Goal: Information Seeking & Learning: Learn about a topic

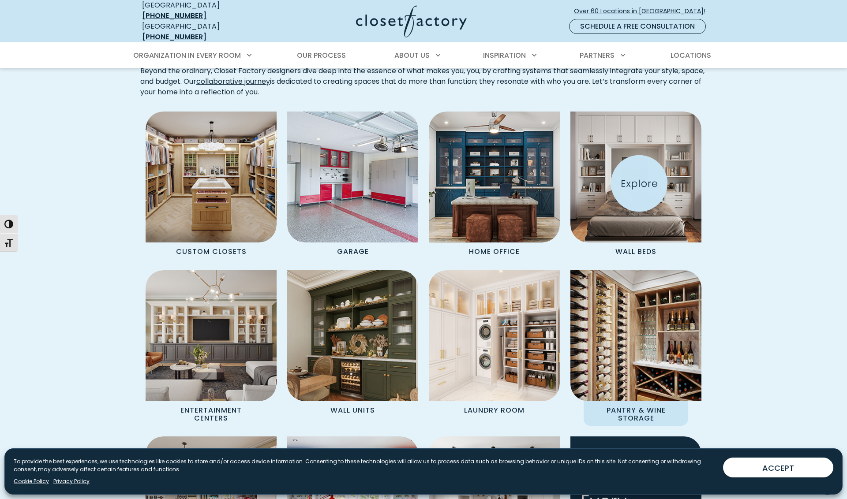
scroll to position [727, 0]
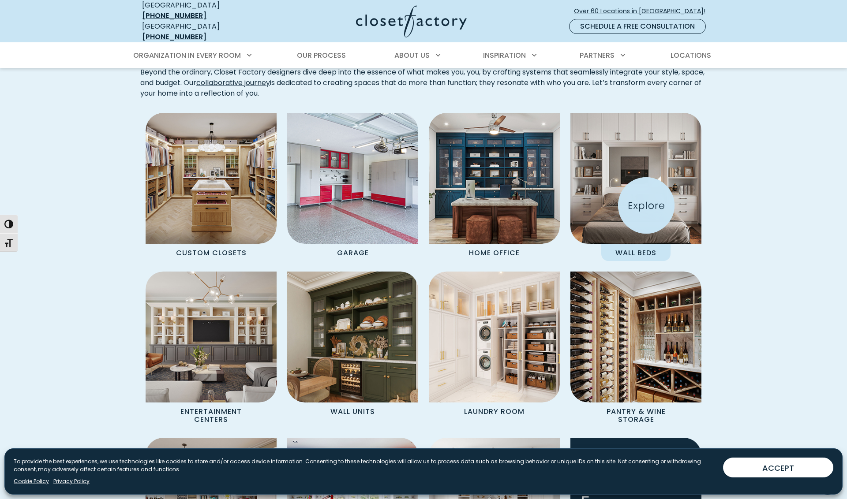
click at [646, 206] on img "Spaces Grid" at bounding box center [636, 178] width 144 height 144
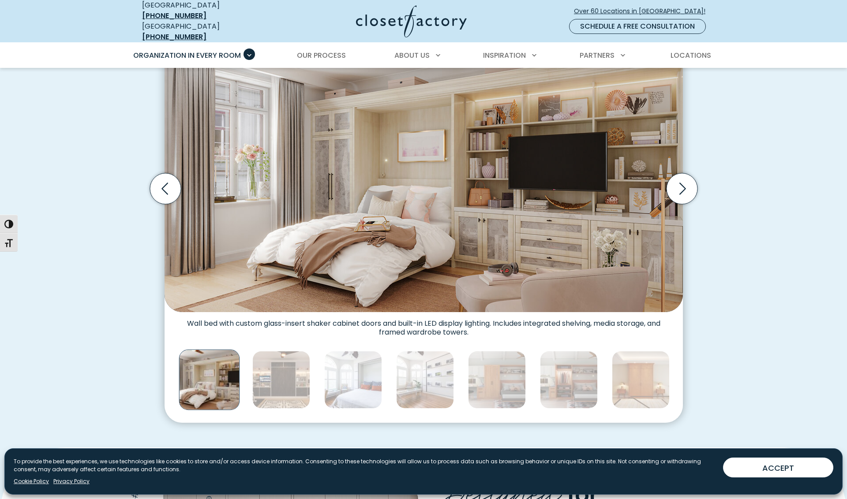
scroll to position [285, 0]
click at [687, 190] on icon "Next slide" at bounding box center [681, 188] width 31 height 31
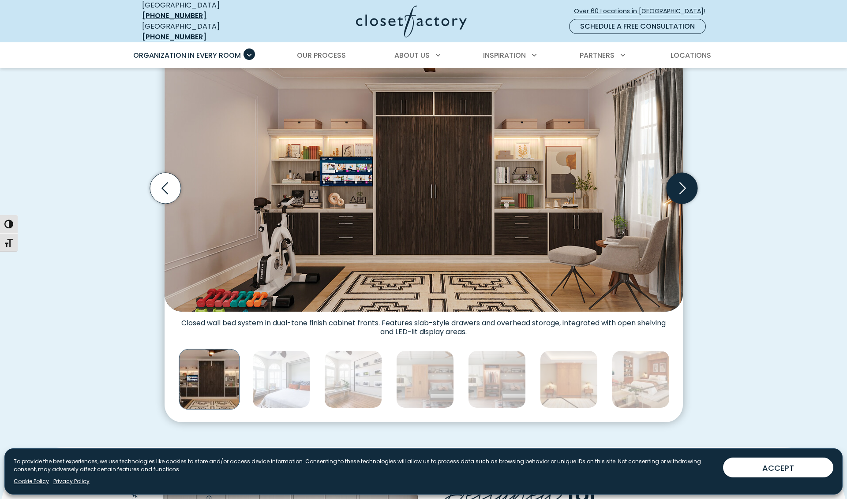
click at [687, 190] on icon "Next slide" at bounding box center [681, 188] width 31 height 31
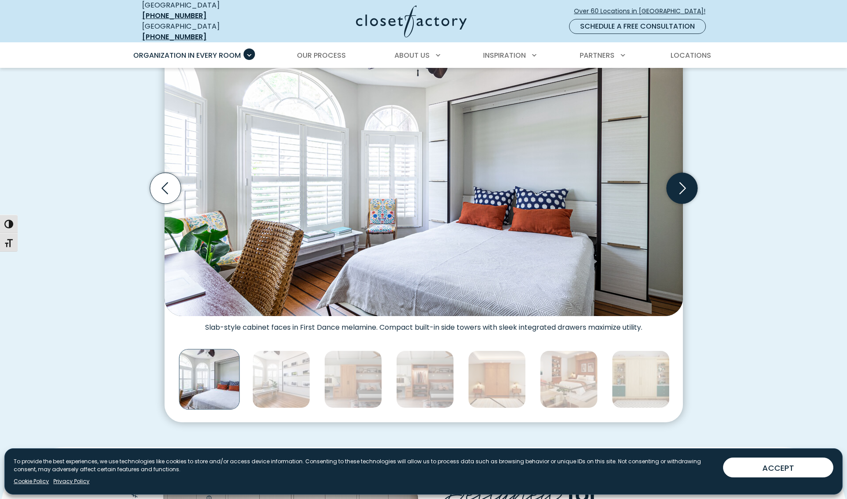
click at [687, 190] on icon "Next slide" at bounding box center [681, 188] width 31 height 31
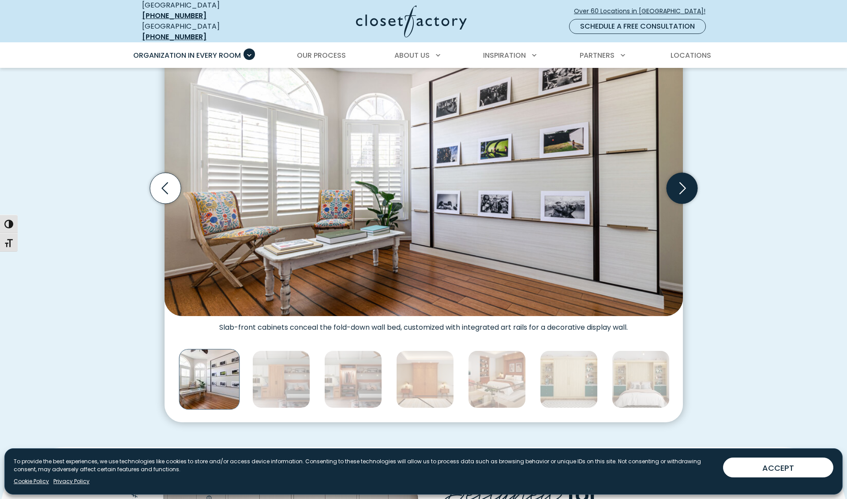
click at [687, 190] on icon "Next slide" at bounding box center [681, 188] width 31 height 31
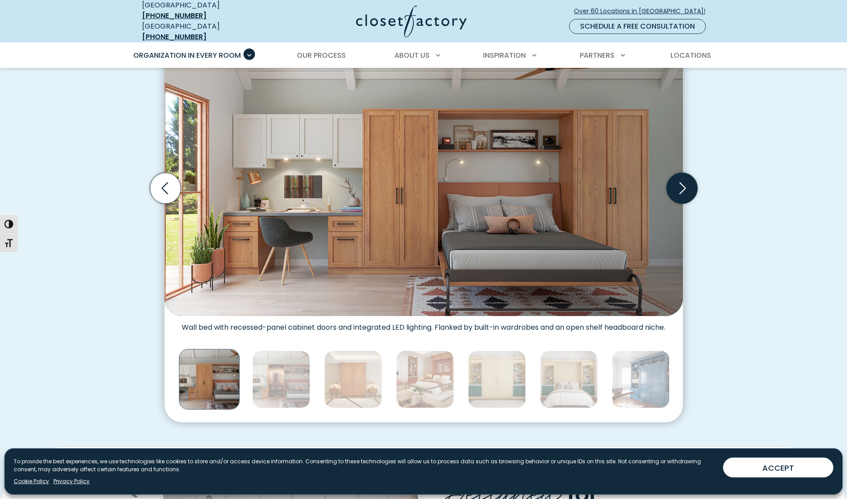
click at [687, 190] on icon "Next slide" at bounding box center [681, 188] width 31 height 31
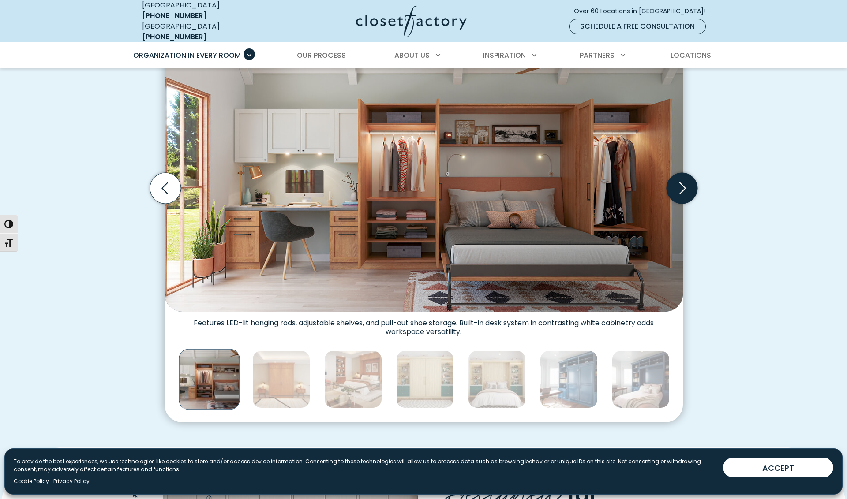
click at [687, 190] on icon "Next slide" at bounding box center [681, 188] width 31 height 31
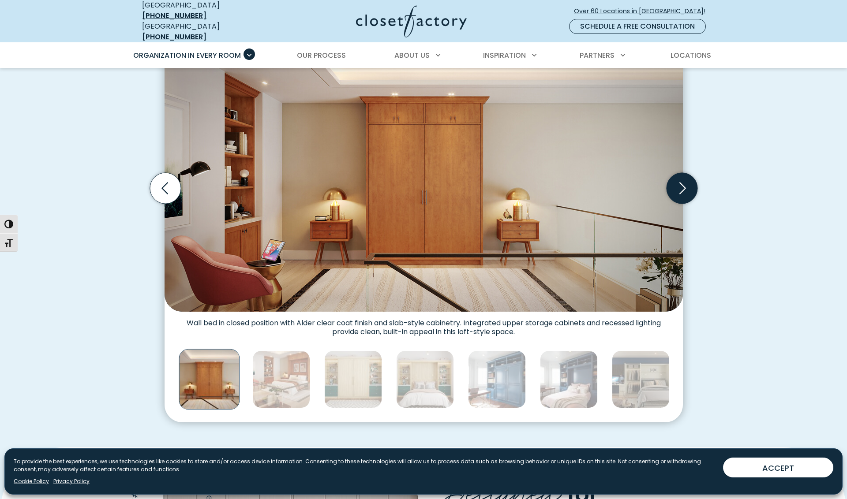
click at [685, 186] on icon "Next slide" at bounding box center [681, 188] width 31 height 31
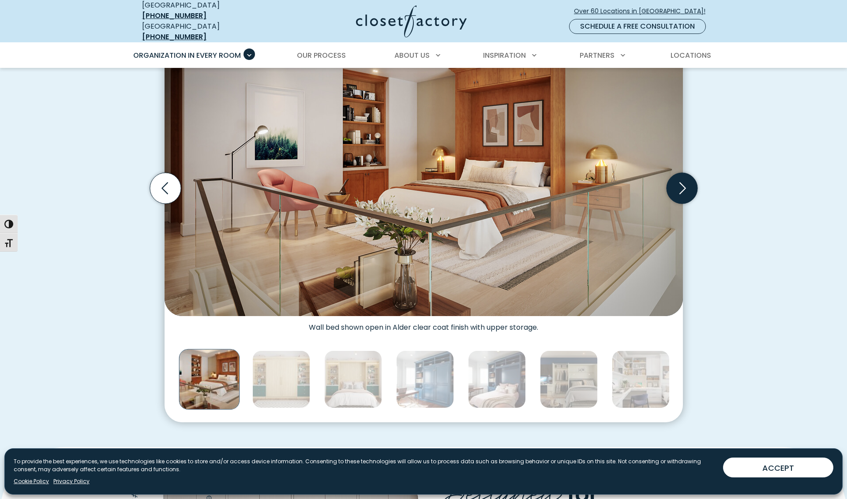
click at [685, 186] on icon "Next slide" at bounding box center [681, 188] width 31 height 31
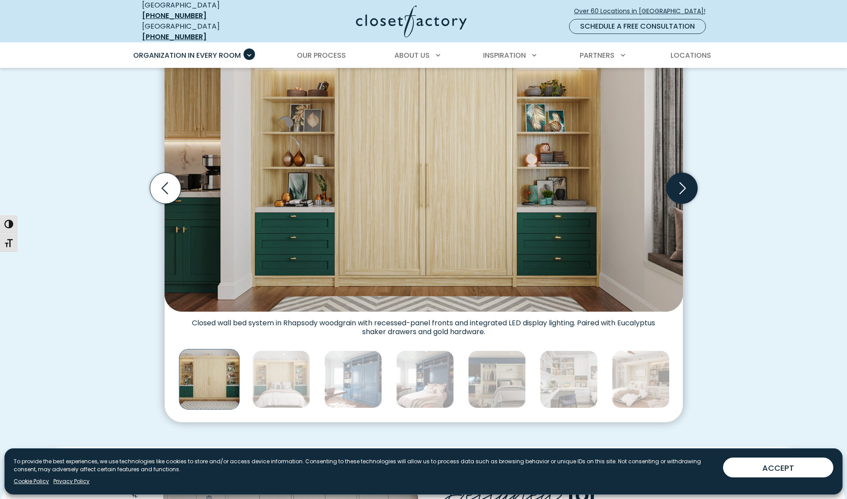
click at [685, 186] on icon "Next slide" at bounding box center [681, 188] width 31 height 31
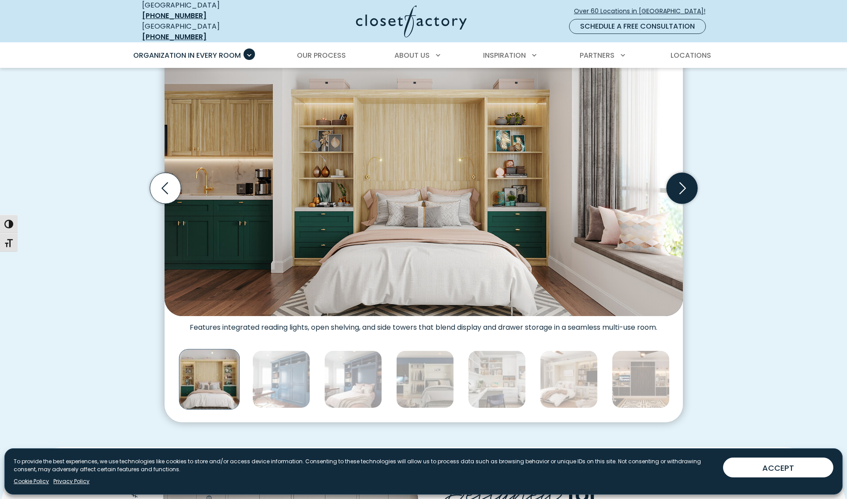
click at [682, 184] on icon "Next slide" at bounding box center [682, 189] width 7 height 12
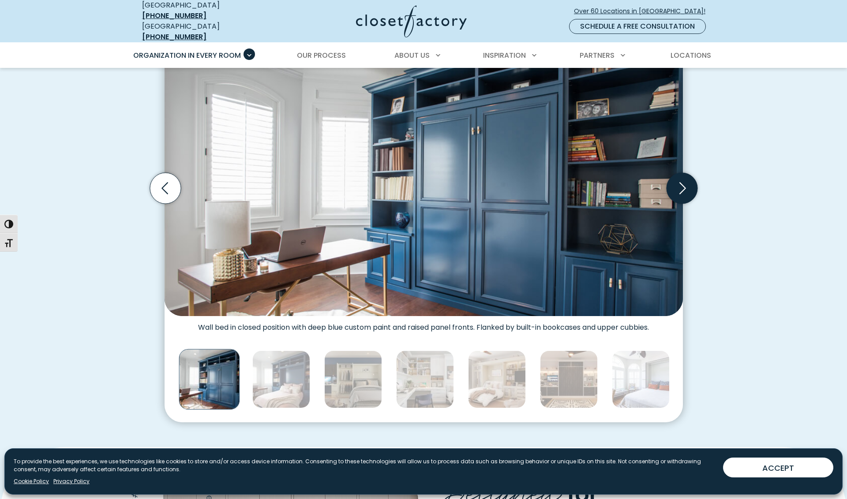
click at [682, 184] on icon "Next slide" at bounding box center [682, 189] width 7 height 12
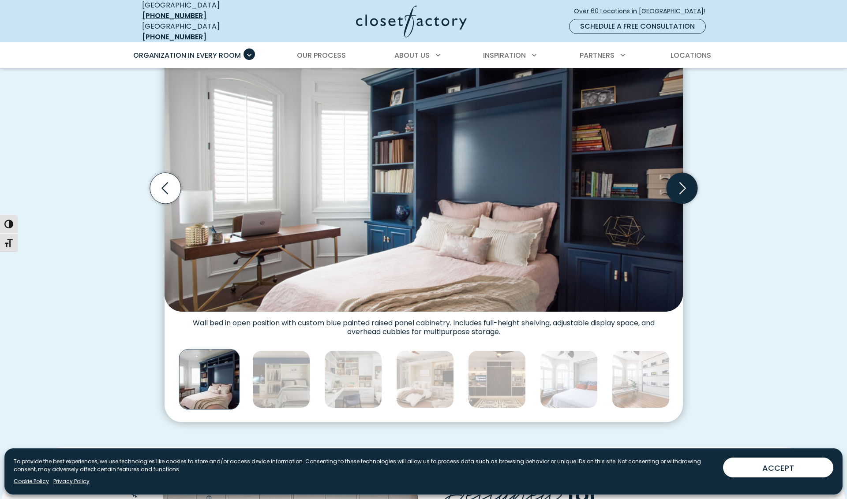
click at [682, 184] on icon "Next slide" at bounding box center [682, 189] width 7 height 12
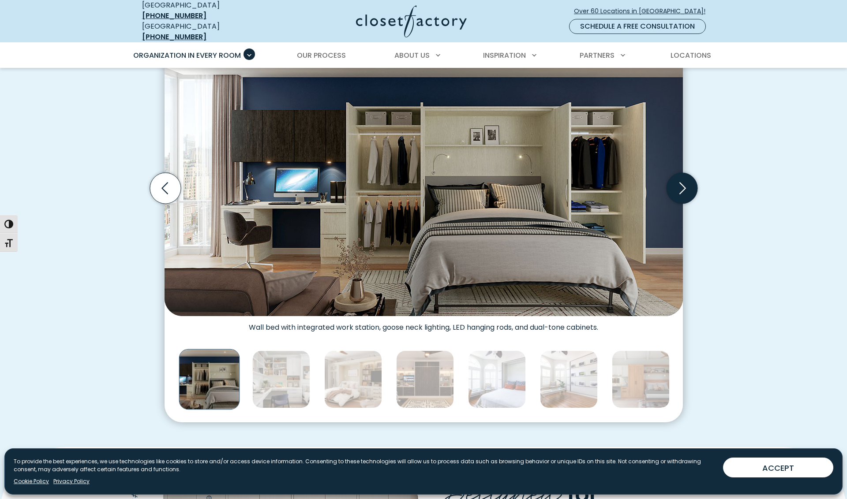
click at [682, 184] on icon "Next slide" at bounding box center [682, 189] width 7 height 12
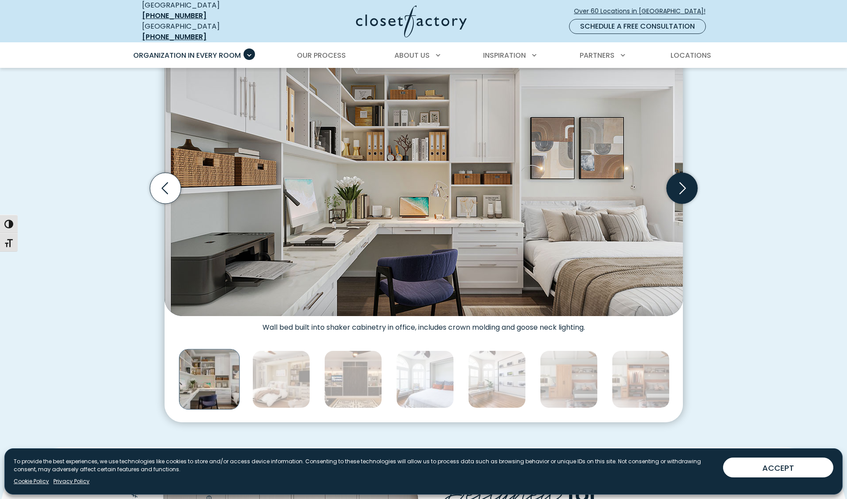
click at [682, 184] on icon "Next slide" at bounding box center [682, 189] width 7 height 12
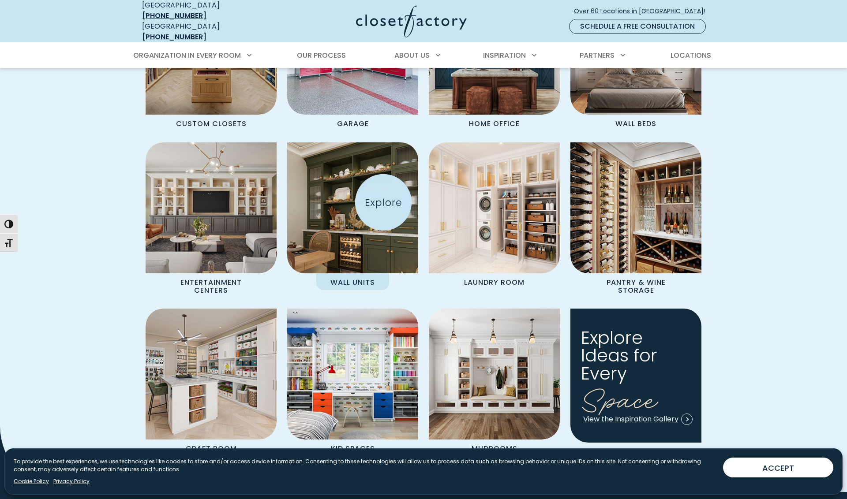
scroll to position [860, 0]
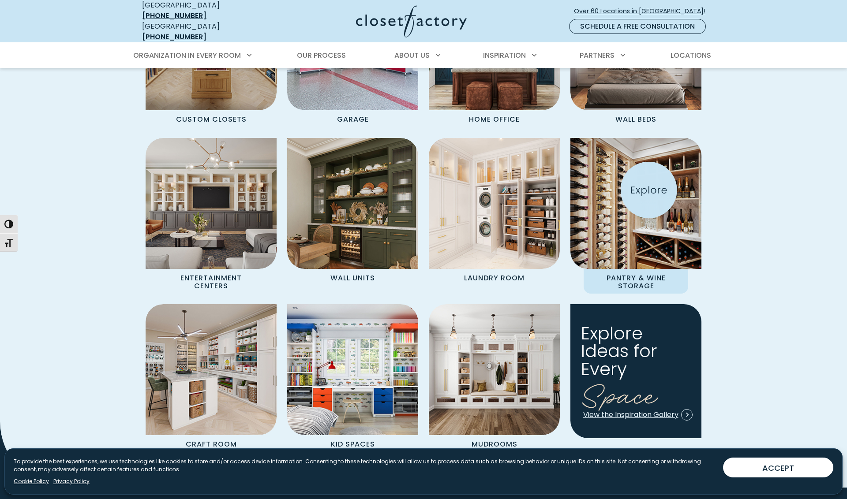
click at [649, 190] on img "Spaces Grid" at bounding box center [636, 203] width 144 height 144
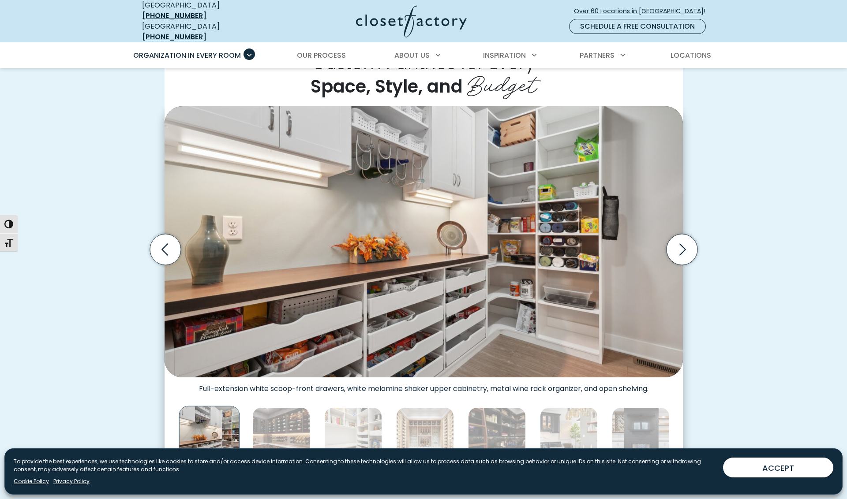
scroll to position [225, 0]
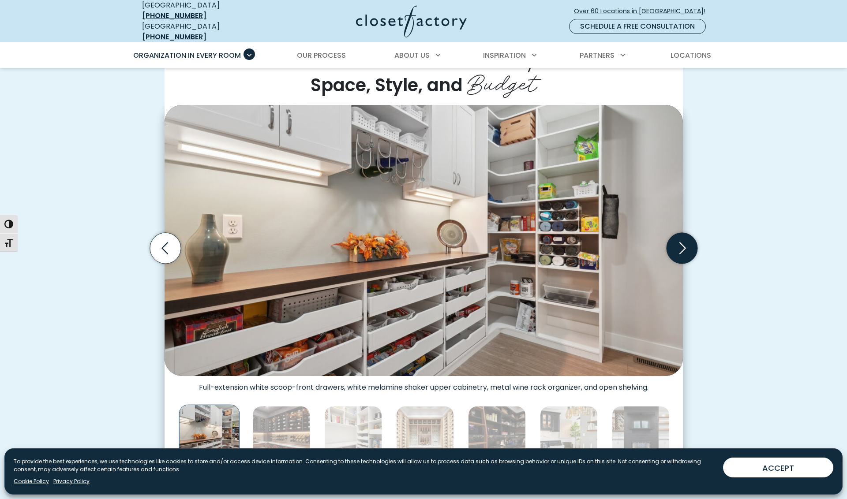
click at [679, 242] on icon "Next slide" at bounding box center [681, 248] width 31 height 31
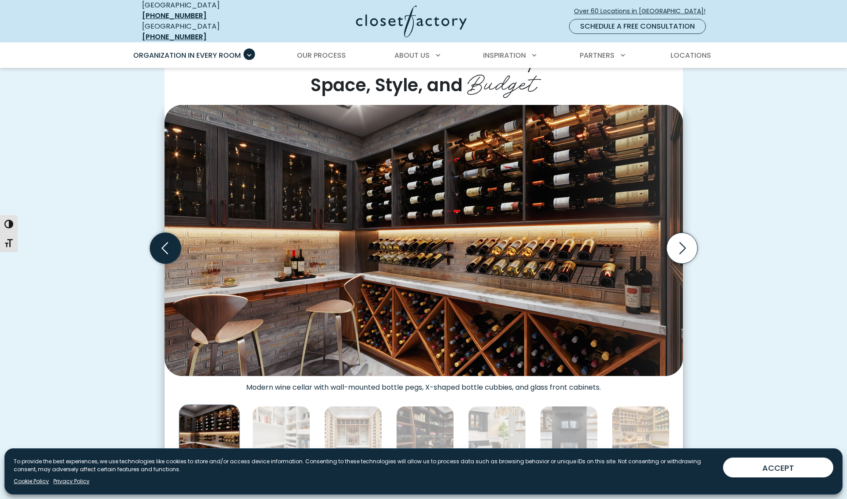
click at [166, 241] on icon "Previous slide" at bounding box center [165, 248] width 31 height 31
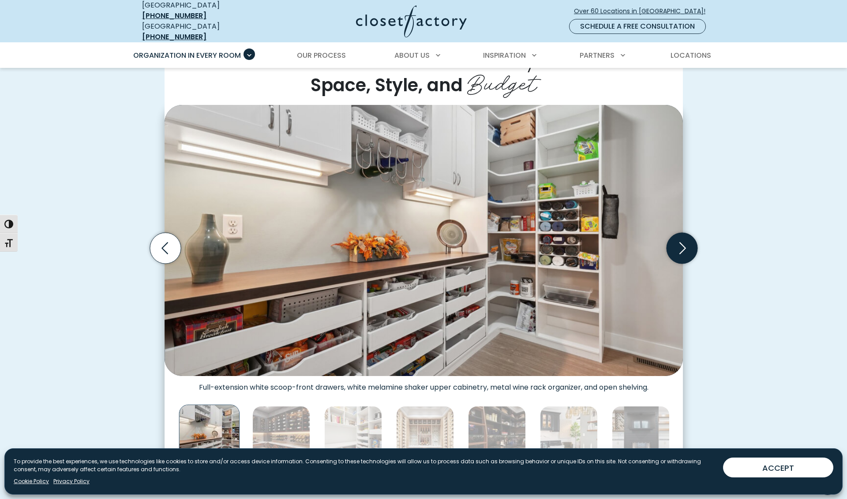
click at [680, 244] on icon "Next slide" at bounding box center [681, 248] width 31 height 31
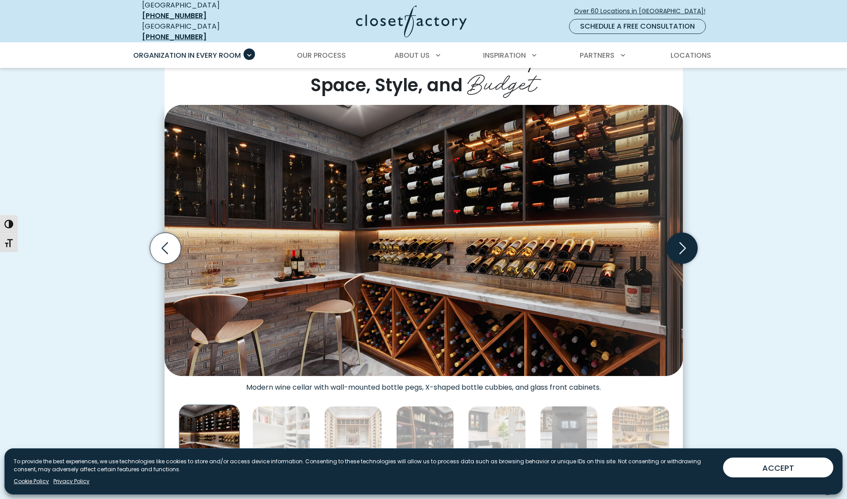
click at [680, 244] on icon "Next slide" at bounding box center [681, 248] width 31 height 31
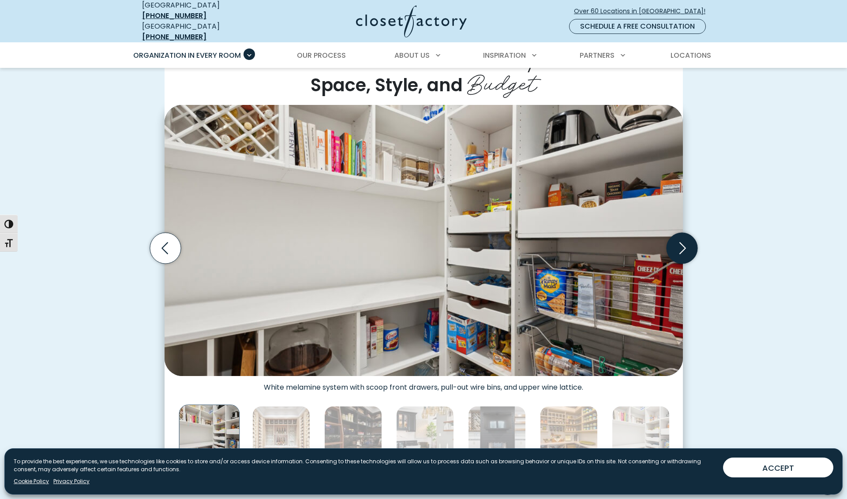
click at [680, 244] on icon "Next slide" at bounding box center [681, 248] width 31 height 31
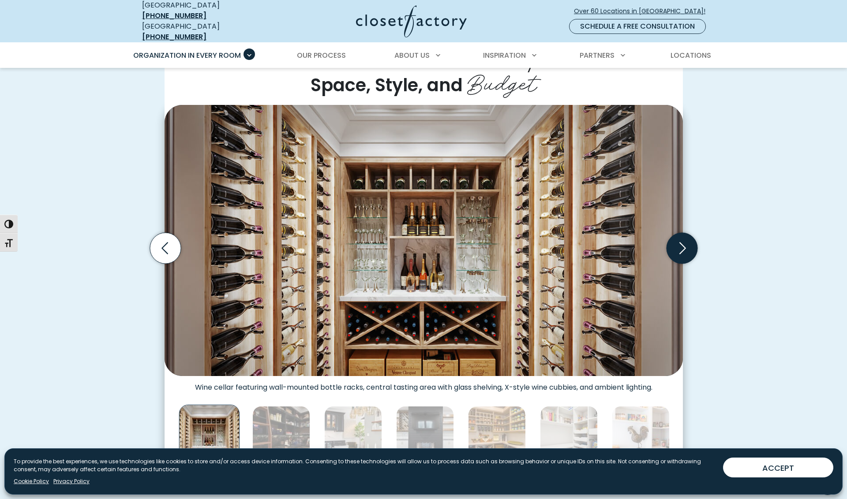
click at [680, 244] on icon "Next slide" at bounding box center [681, 248] width 31 height 31
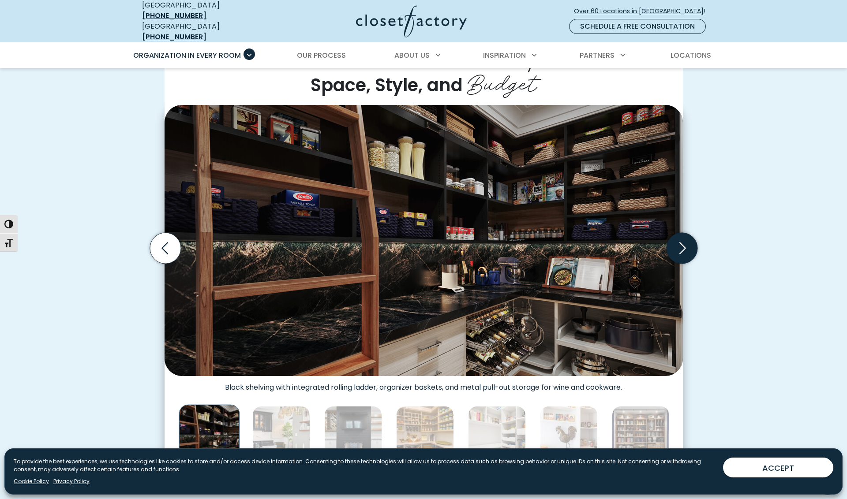
click at [680, 244] on icon "Next slide" at bounding box center [681, 248] width 31 height 31
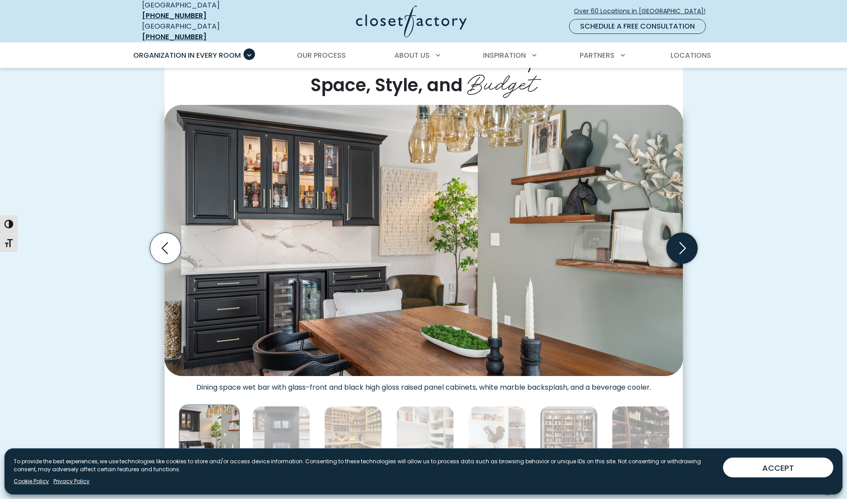
click at [680, 244] on icon "Next slide" at bounding box center [681, 248] width 31 height 31
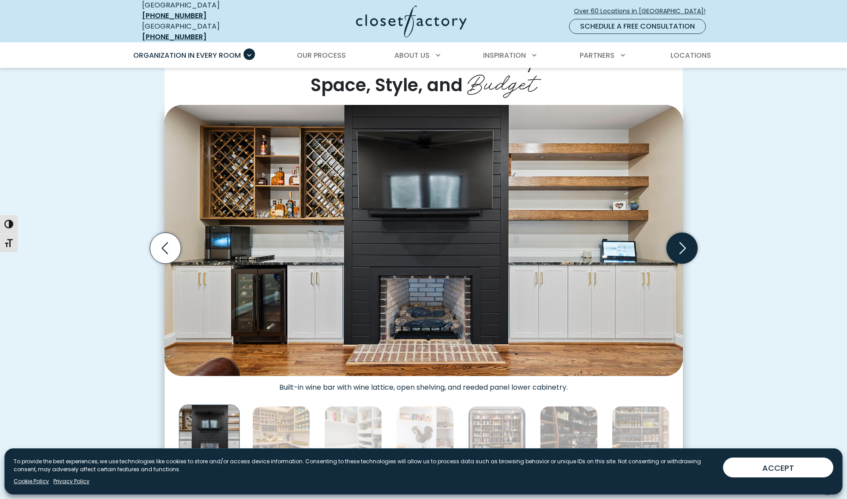
click at [680, 244] on icon "Next slide" at bounding box center [681, 248] width 31 height 31
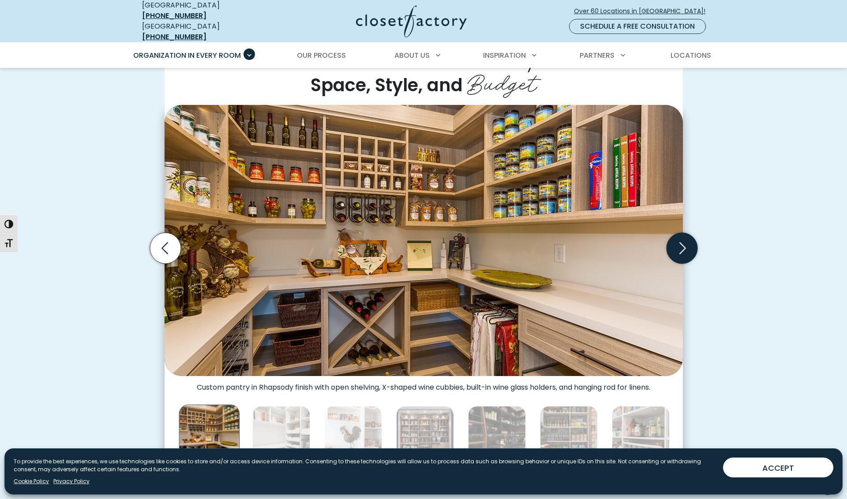
click at [680, 244] on icon "Next slide" at bounding box center [681, 248] width 31 height 31
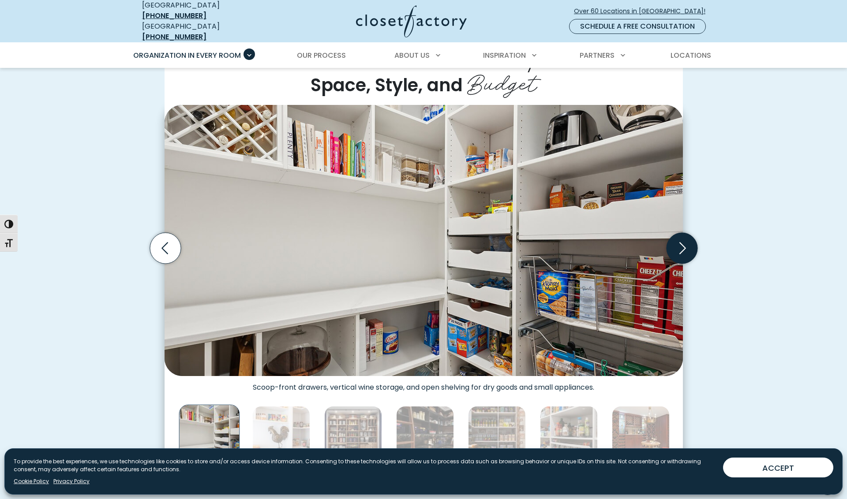
click at [680, 244] on icon "Next slide" at bounding box center [681, 248] width 31 height 31
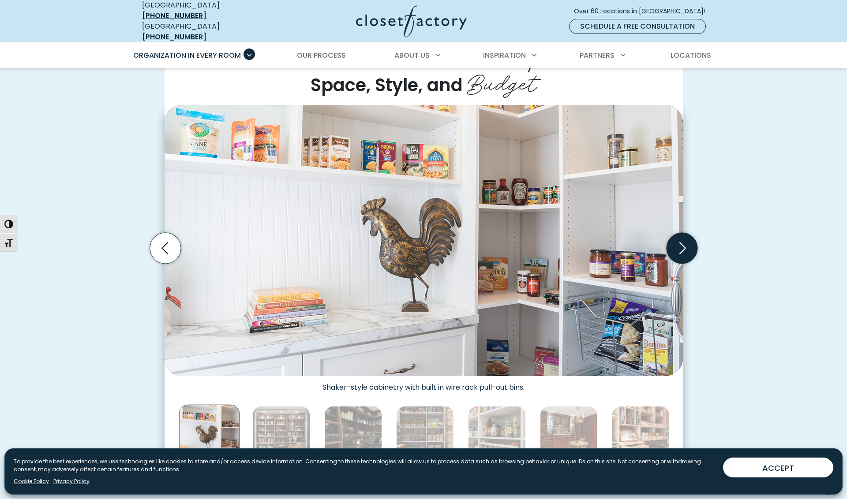
click at [677, 248] on icon "Next slide" at bounding box center [681, 248] width 31 height 31
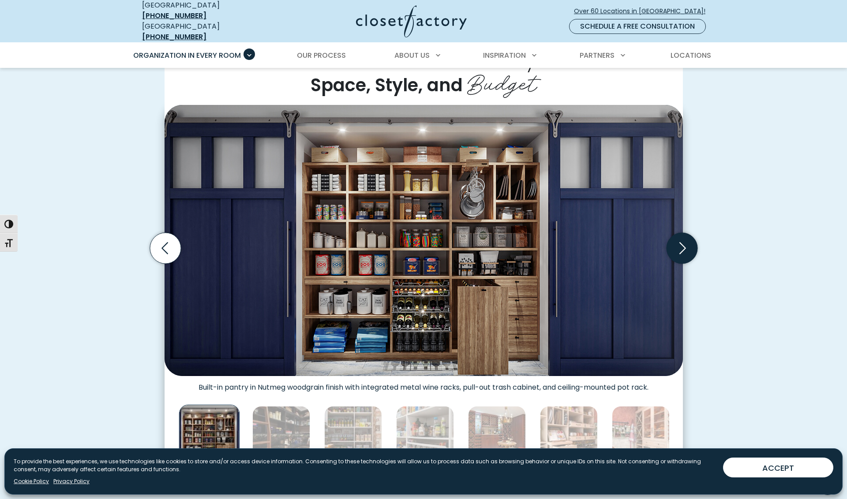
click at [681, 245] on icon "Next slide" at bounding box center [681, 248] width 31 height 31
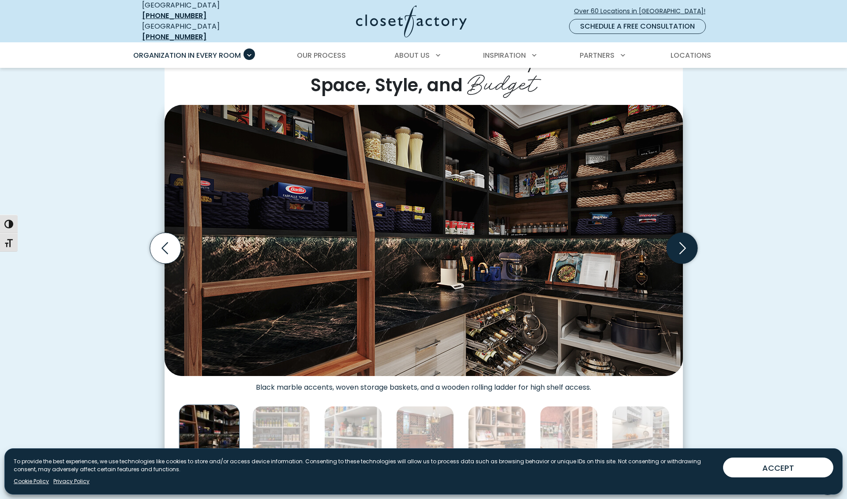
click at [679, 246] on icon "Next slide" at bounding box center [681, 248] width 31 height 31
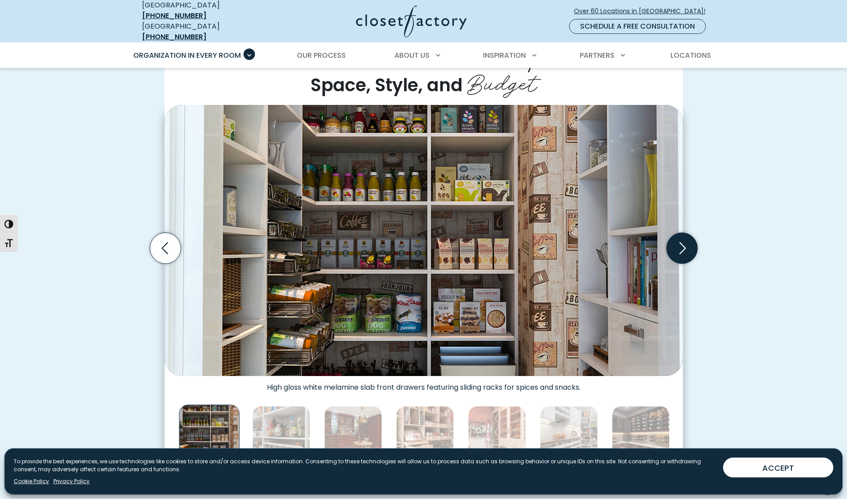
click at [679, 246] on icon "Next slide" at bounding box center [681, 248] width 31 height 31
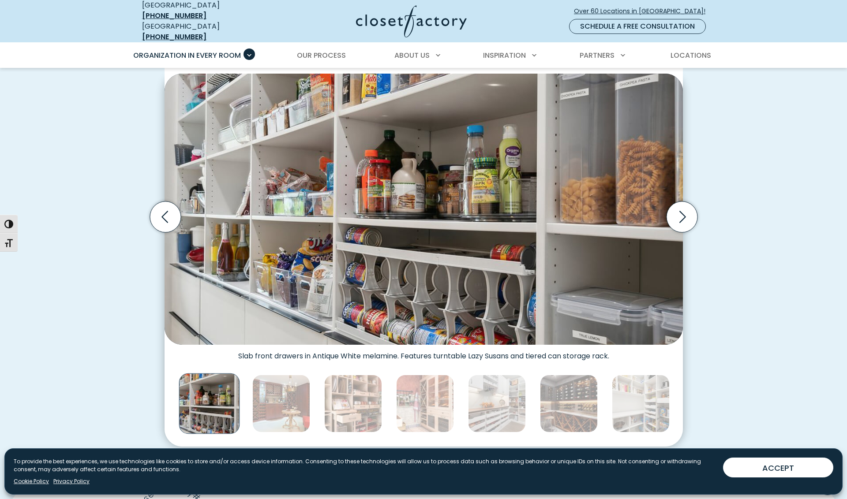
scroll to position [255, 0]
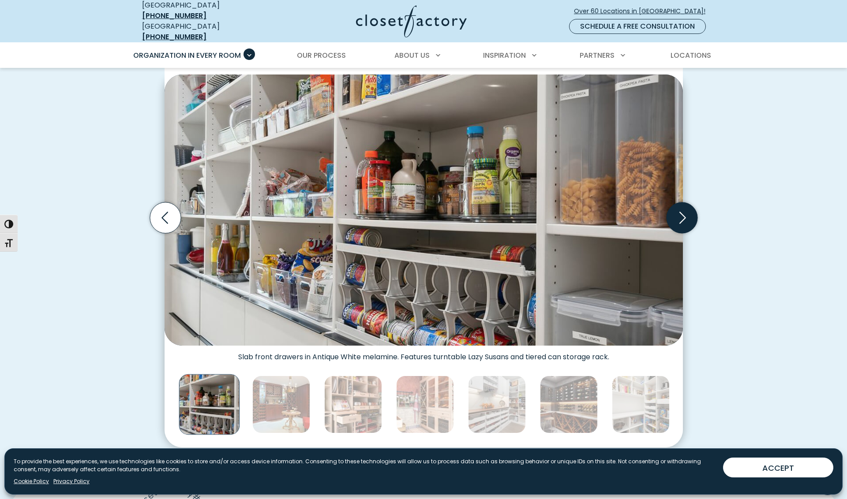
click at [680, 215] on icon "Next slide" at bounding box center [681, 217] width 31 height 31
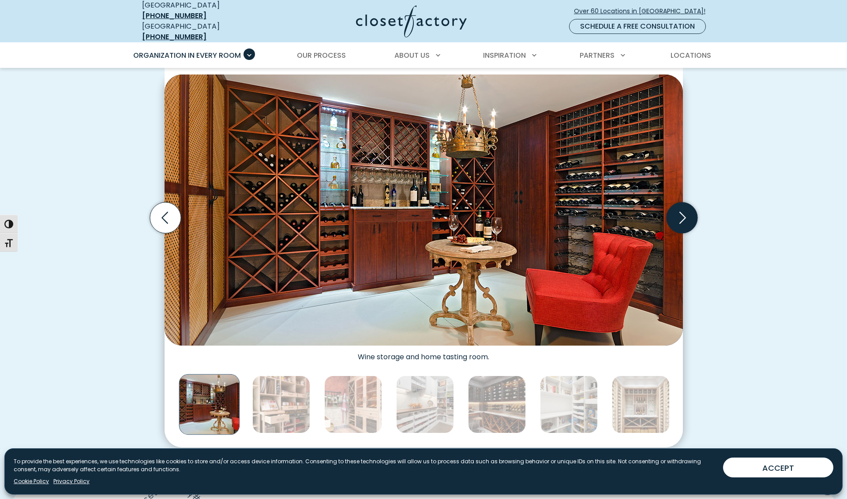
click at [682, 215] on icon "Next slide" at bounding box center [681, 217] width 31 height 31
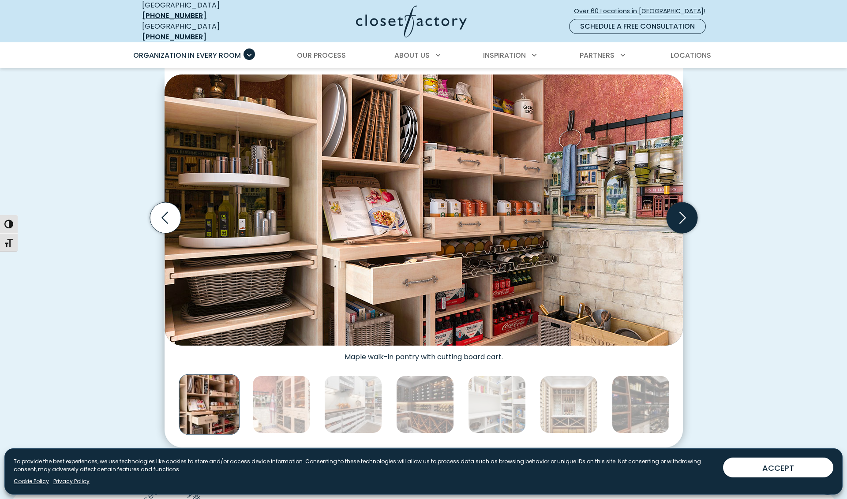
click at [689, 213] on icon "Next slide" at bounding box center [681, 217] width 31 height 31
